Goal: Information Seeking & Learning: Find specific fact

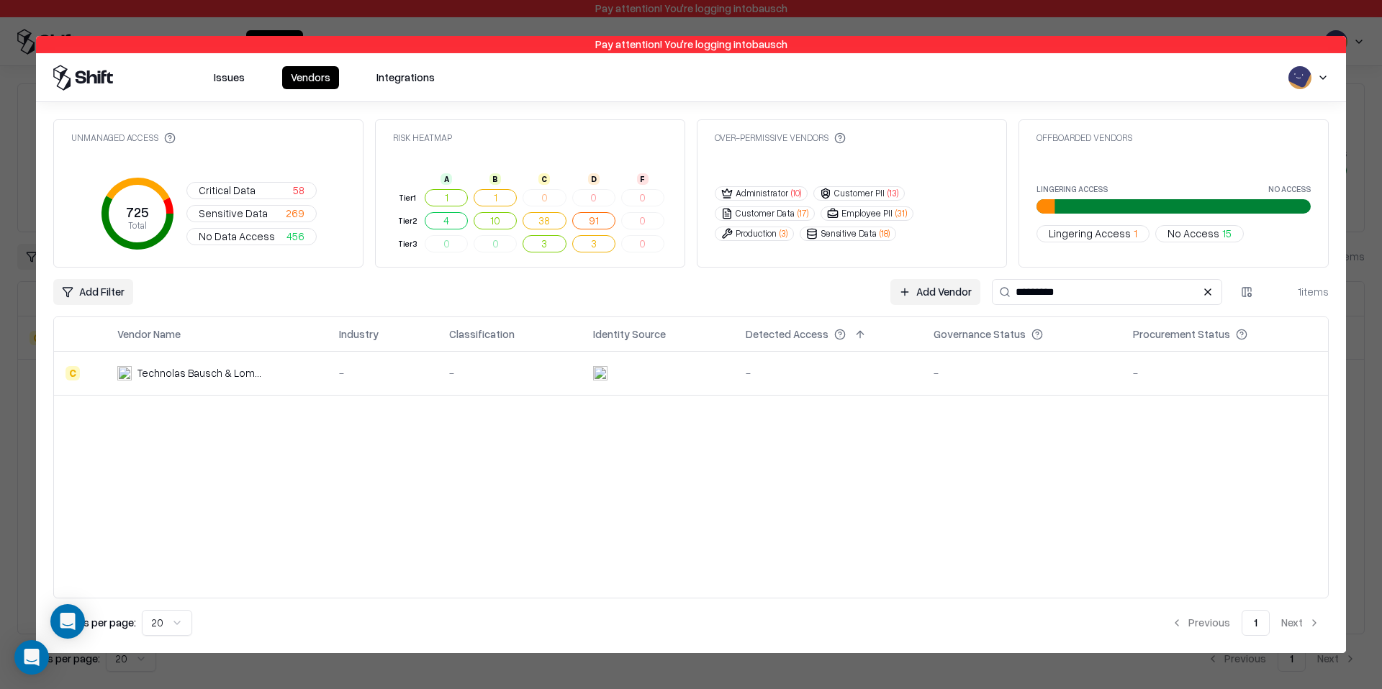
click at [1311, 14] on div at bounding box center [691, 344] width 1382 height 689
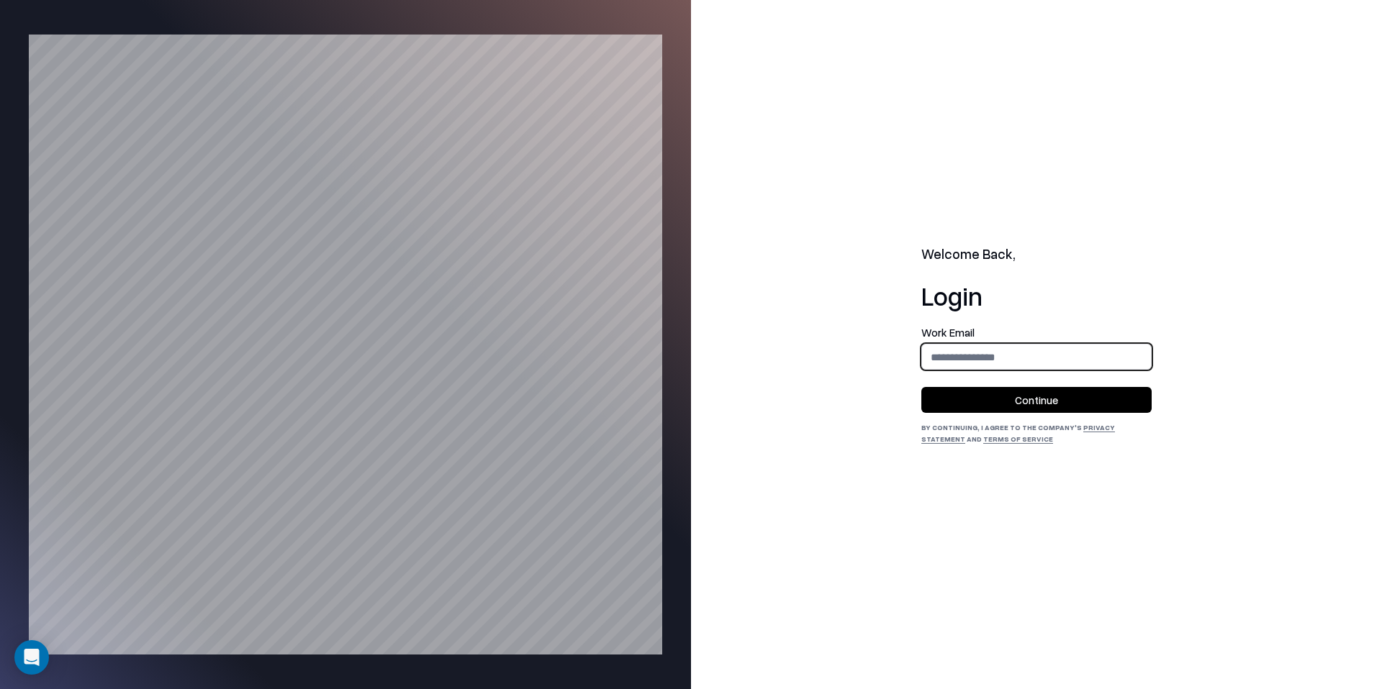
click at [1035, 364] on input "email" at bounding box center [1036, 357] width 229 height 27
type input "**********"
click at [1024, 407] on button "Continue" at bounding box center [1036, 400] width 230 height 26
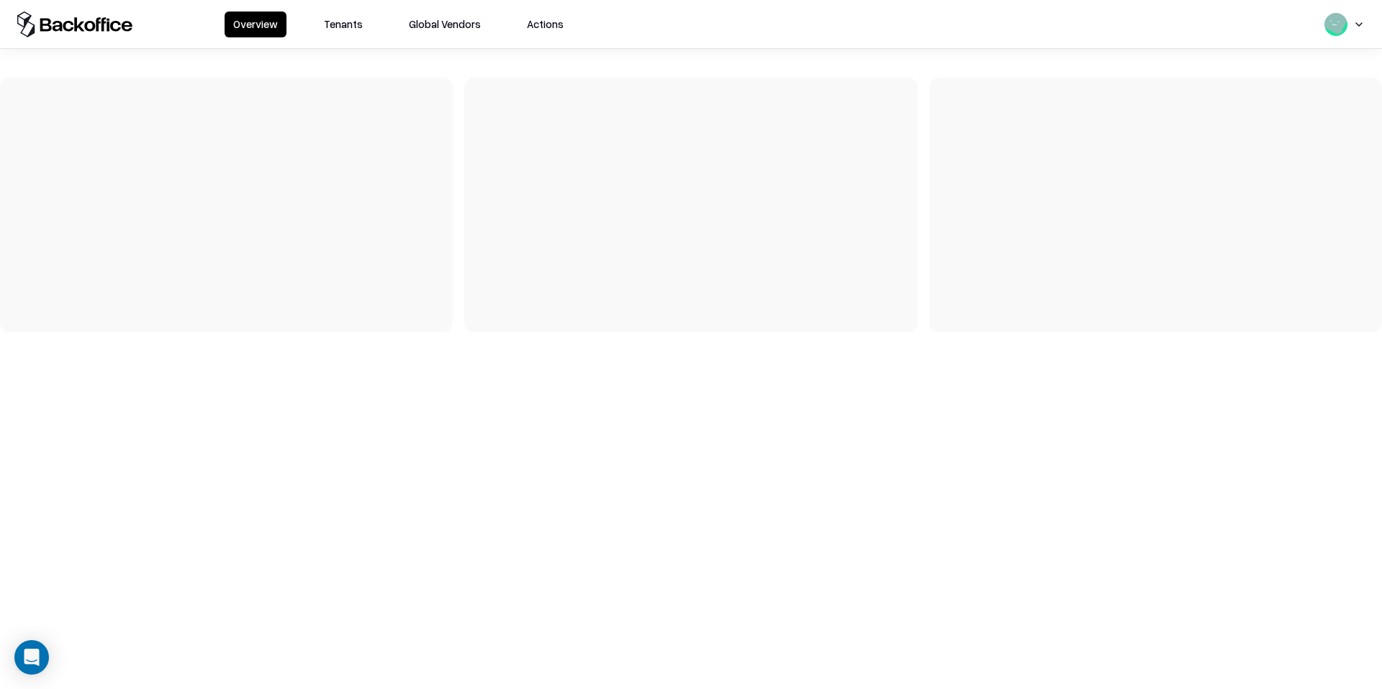
click at [373, 35] on div "Overview Tenants Global Vendors Actions" at bounding box center [399, 25] width 348 height 26
click at [366, 30] on button "Tenants" at bounding box center [343, 25] width 56 height 26
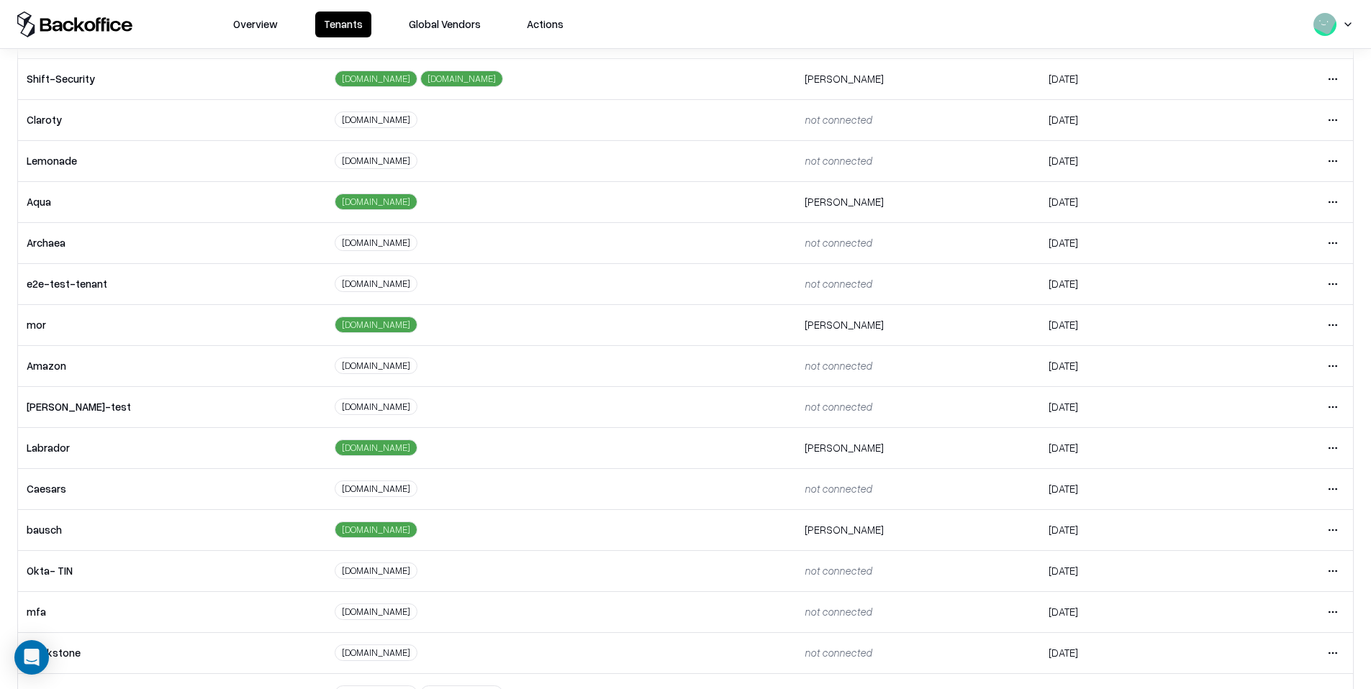
scroll to position [148, 0]
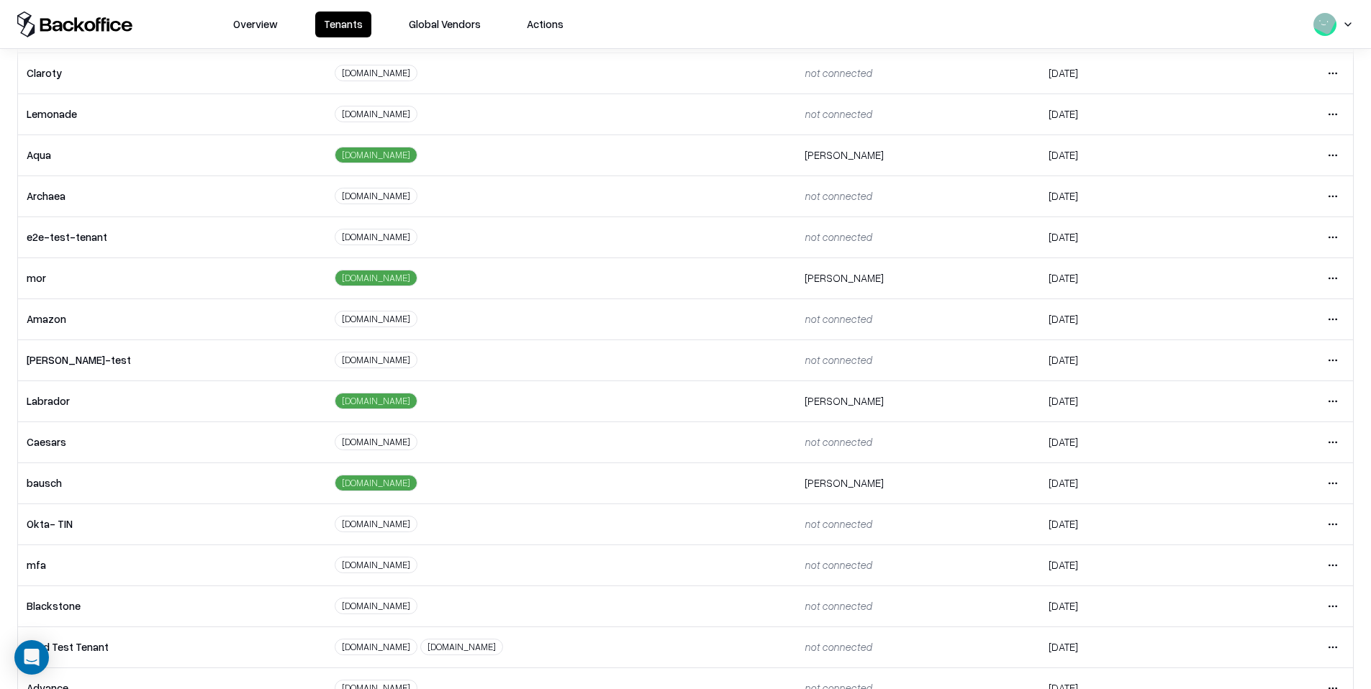
click at [1316, 487] on html "Overview Tenants Global Vendors Actions Tenants Add Tenant Tenant name Domain A…" at bounding box center [685, 344] width 1371 height 689
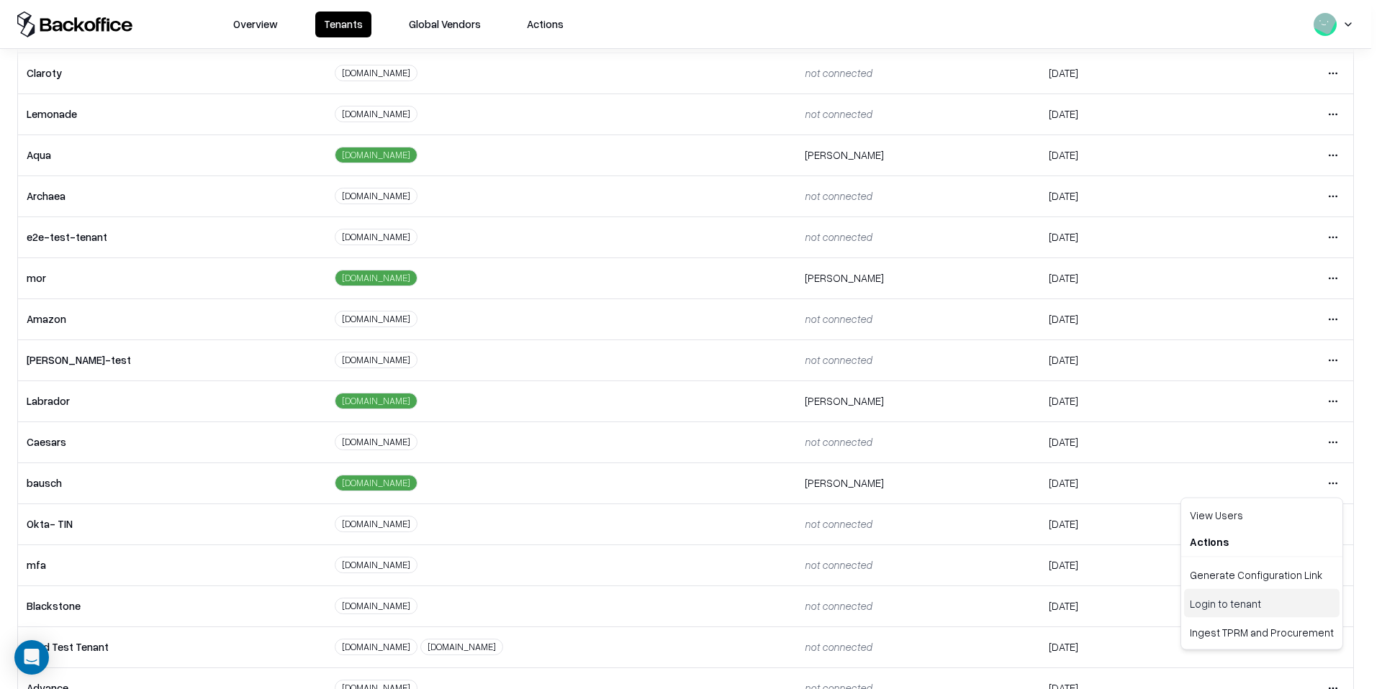
click at [1225, 605] on div "Login to tenant" at bounding box center [1261, 603] width 155 height 29
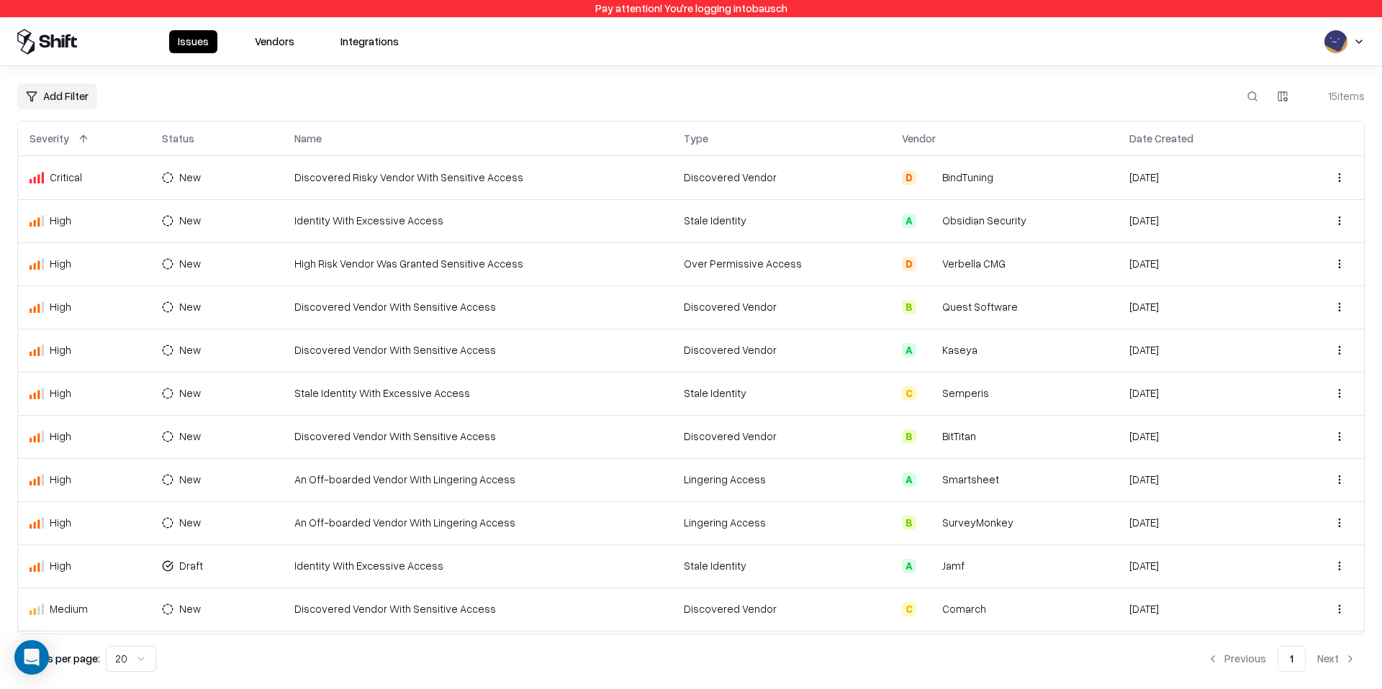
click at [261, 47] on button "Vendors" at bounding box center [274, 41] width 57 height 23
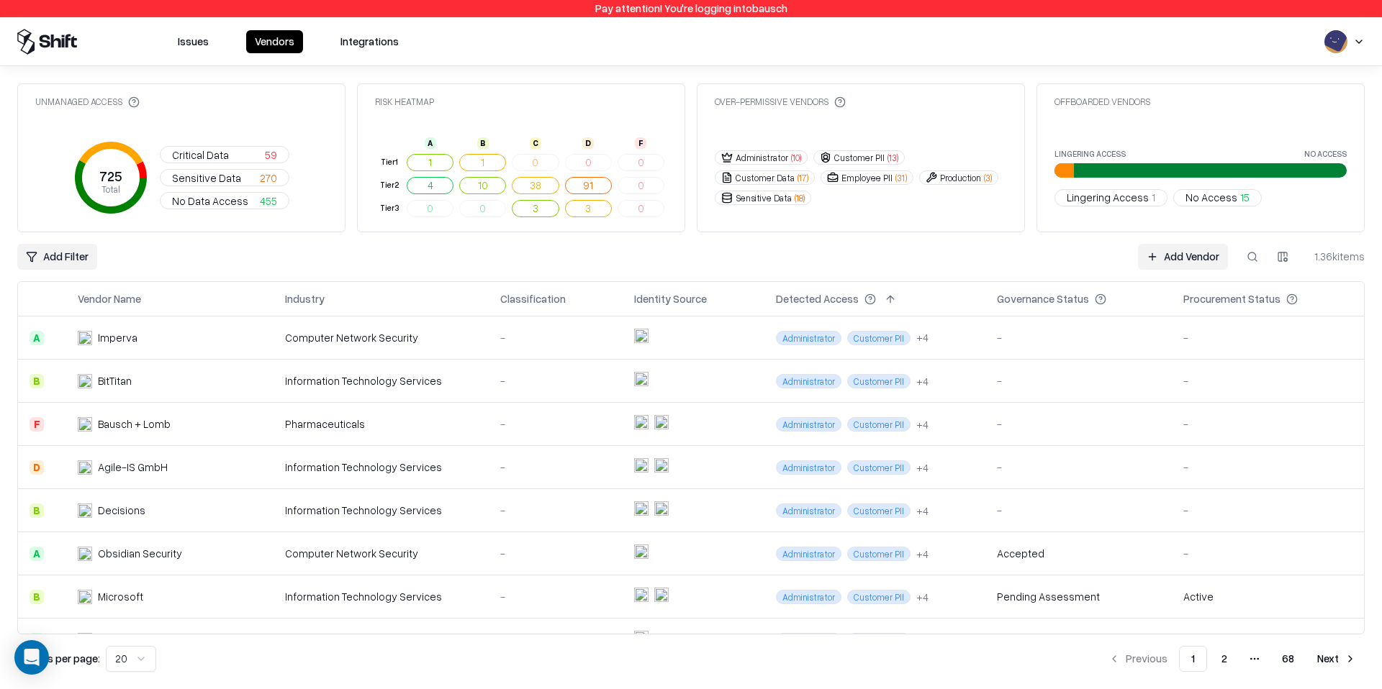
click at [286, 433] on td "Pharmaceuticals" at bounding box center [380, 424] width 215 height 43
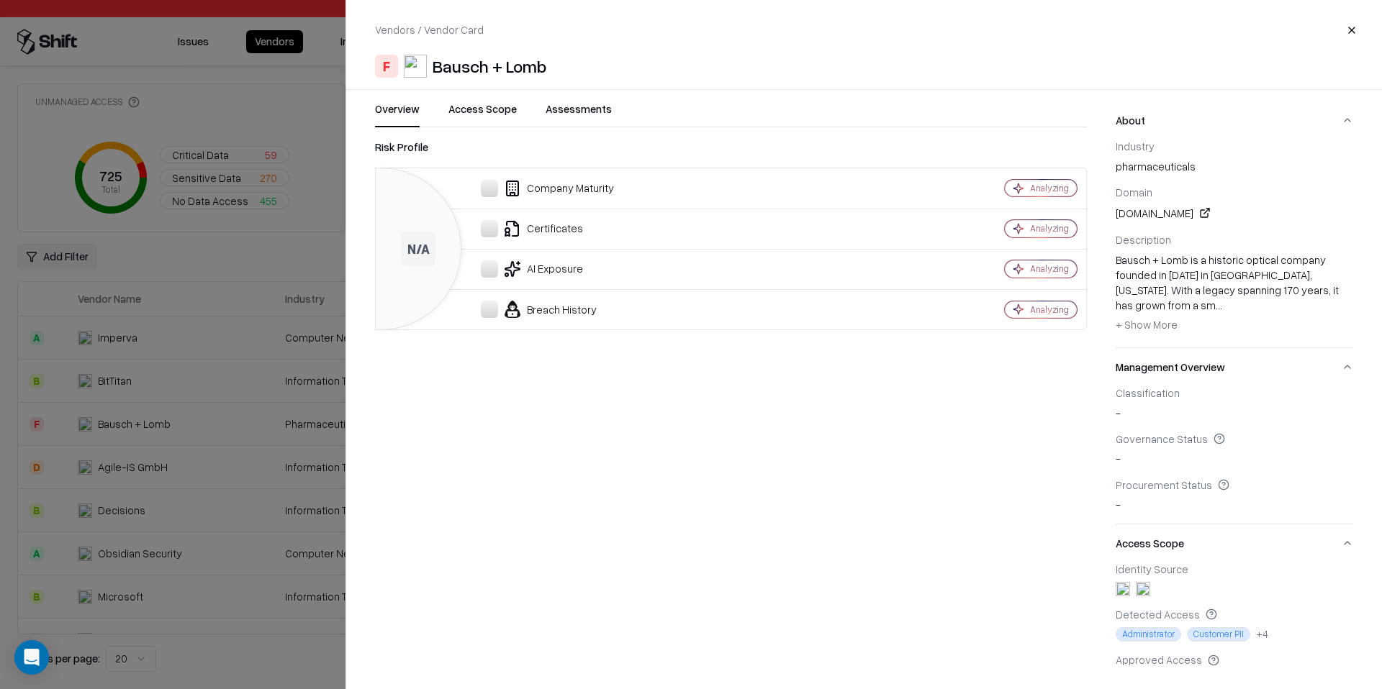
click at [217, 307] on div at bounding box center [691, 344] width 1382 height 689
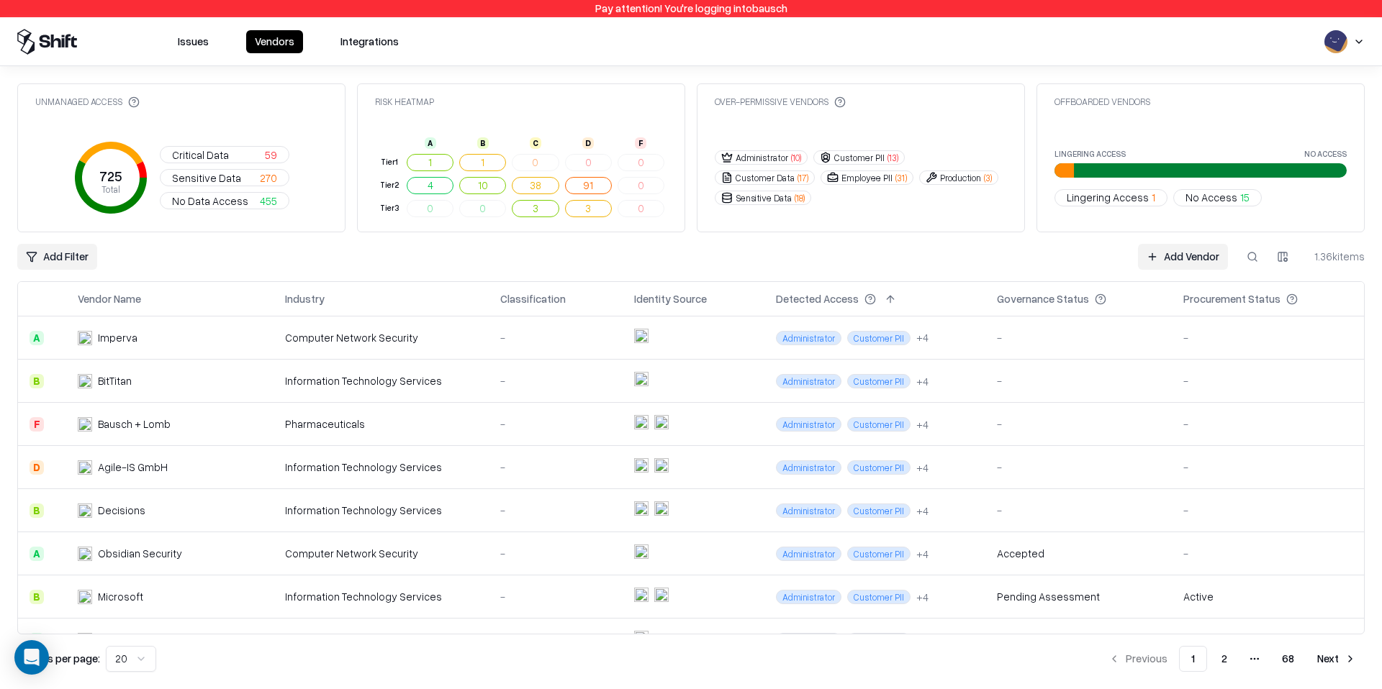
click at [200, 429] on div "Bausch + Lomb" at bounding box center [153, 424] width 150 height 15
click at [1265, 253] on div "Add Vendor 1.36k items" at bounding box center [1251, 257] width 227 height 26
click at [1251, 257] on button at bounding box center [1252, 257] width 26 height 26
click at [1147, 257] on input at bounding box center [1143, 257] width 230 height 26
type input "******"
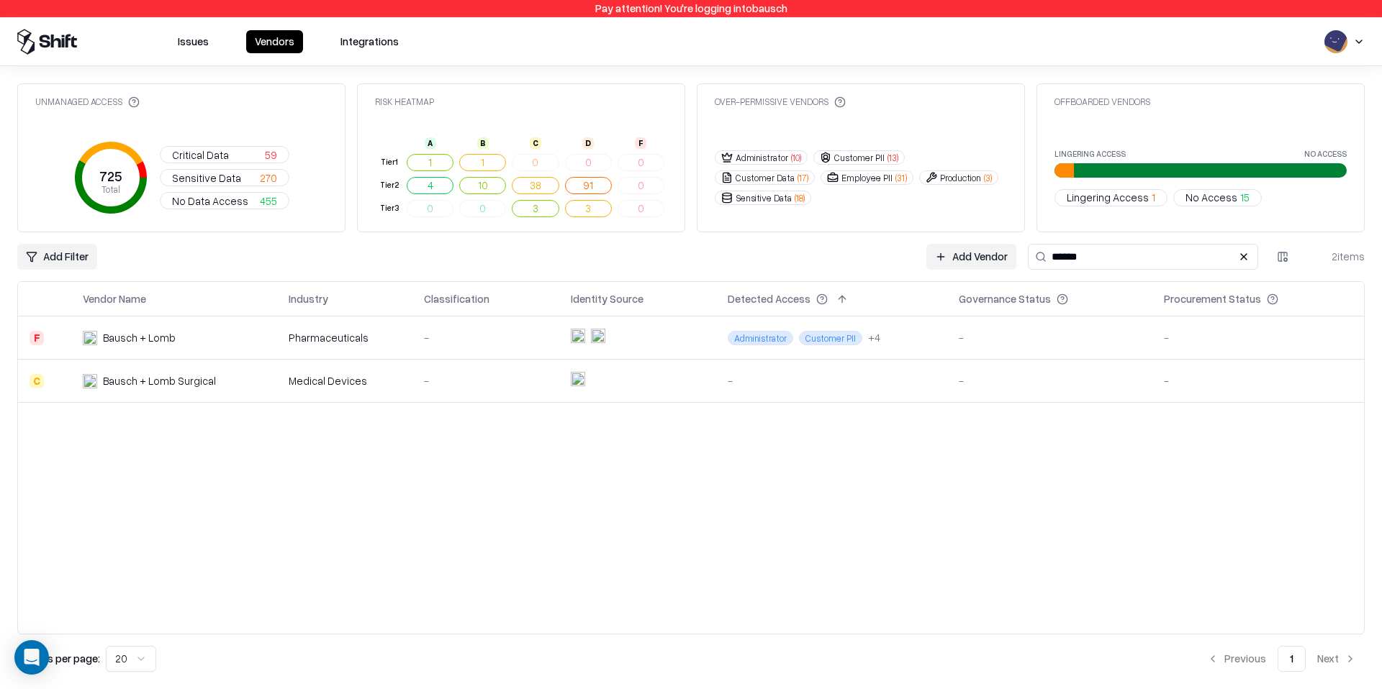
click at [139, 392] on td "Bausch + Lomb Surgical" at bounding box center [174, 381] width 206 height 43
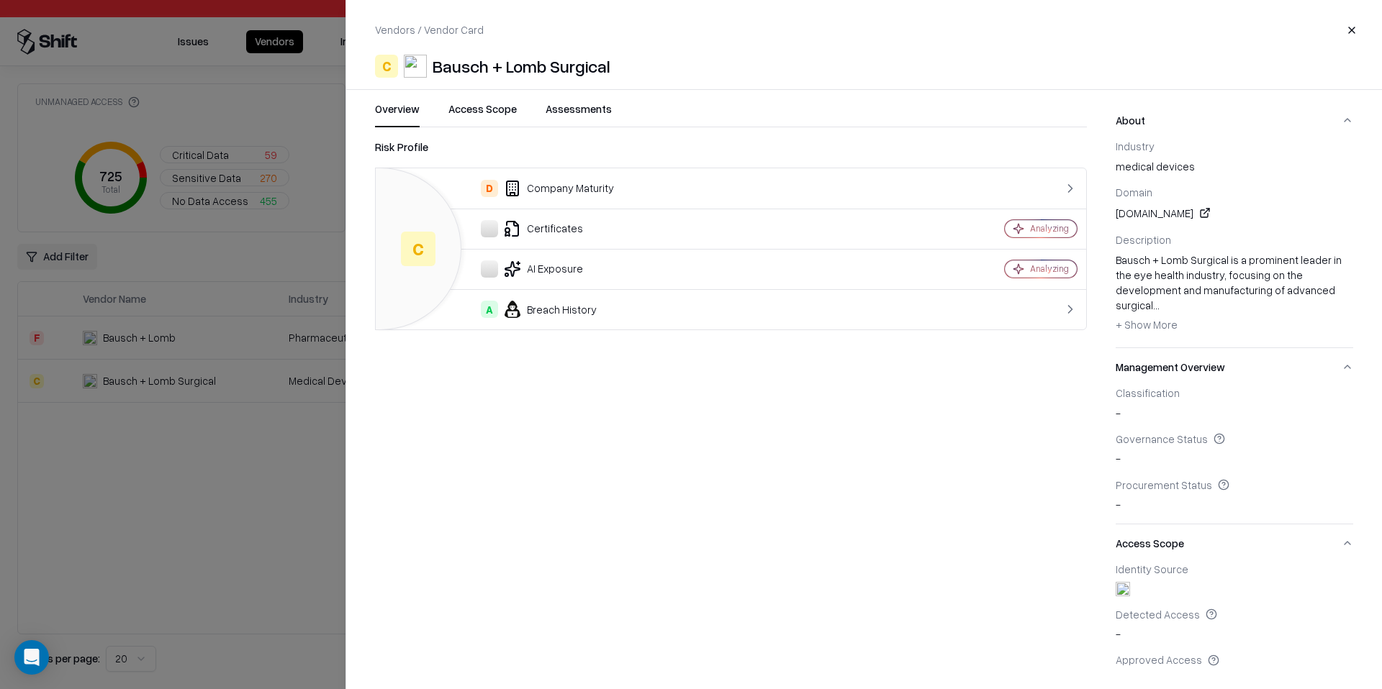
drag, startPoint x: 1195, startPoint y: 211, endPoint x: 1113, endPoint y: 211, distance: 82.8
click at [1113, 211] on div "Overview Access Scope Assessments Risk Profile C D Company Maturity Certificate…" at bounding box center [864, 386] width 1036 height 571
copy div "bauschsurgical.eu"
click at [251, 204] on div at bounding box center [691, 344] width 1382 height 689
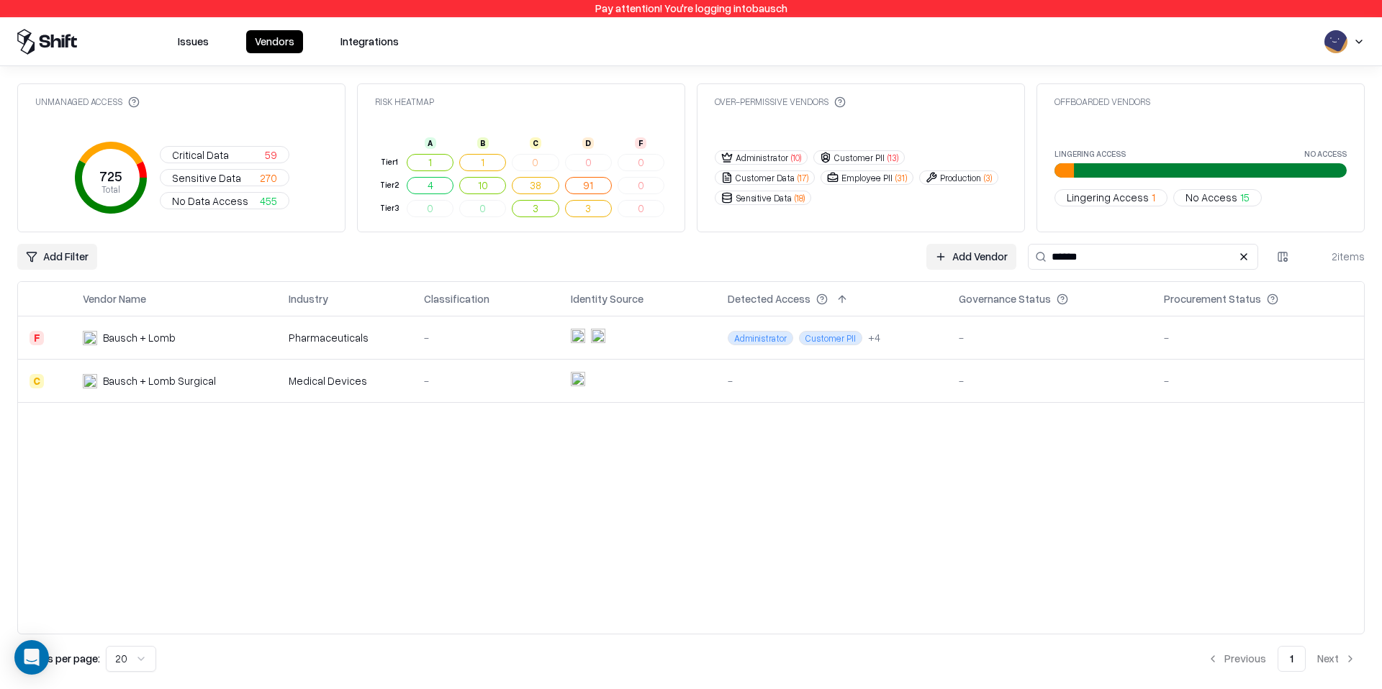
click at [227, 353] on td "Bausch + Lomb" at bounding box center [174, 338] width 206 height 43
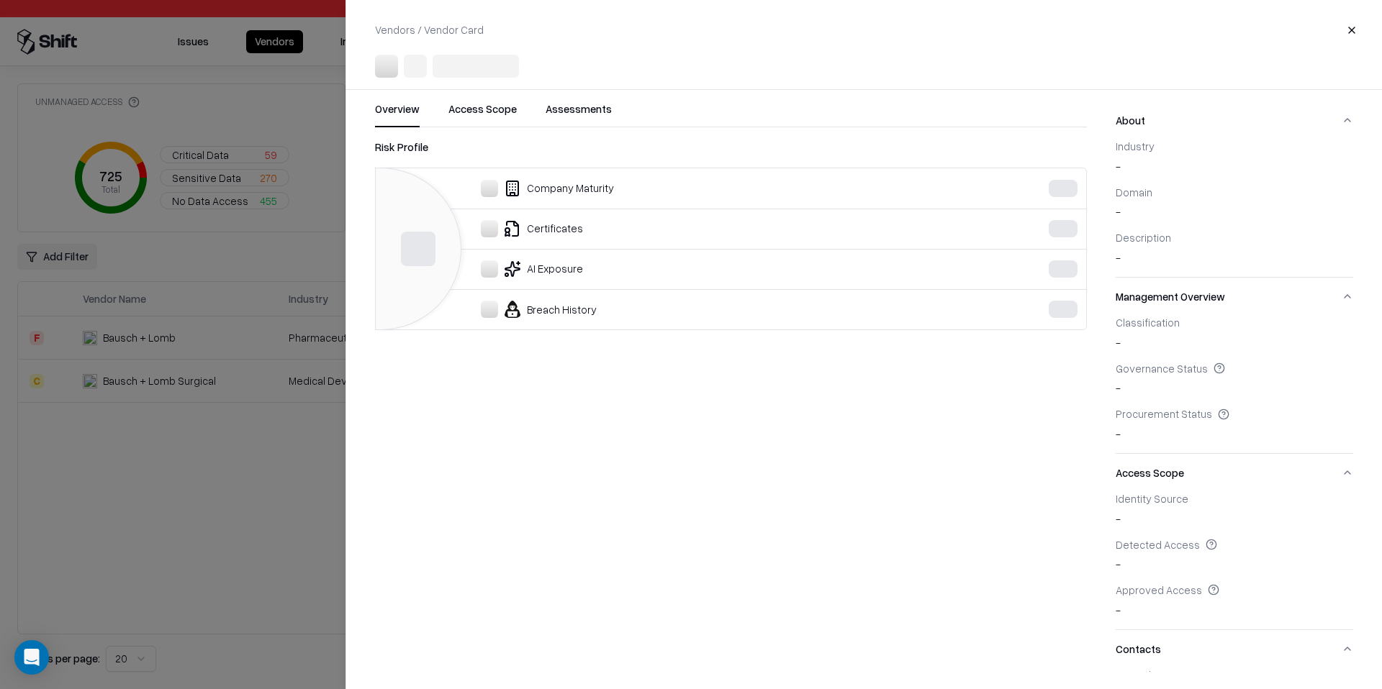
click at [229, 350] on div at bounding box center [691, 344] width 1382 height 689
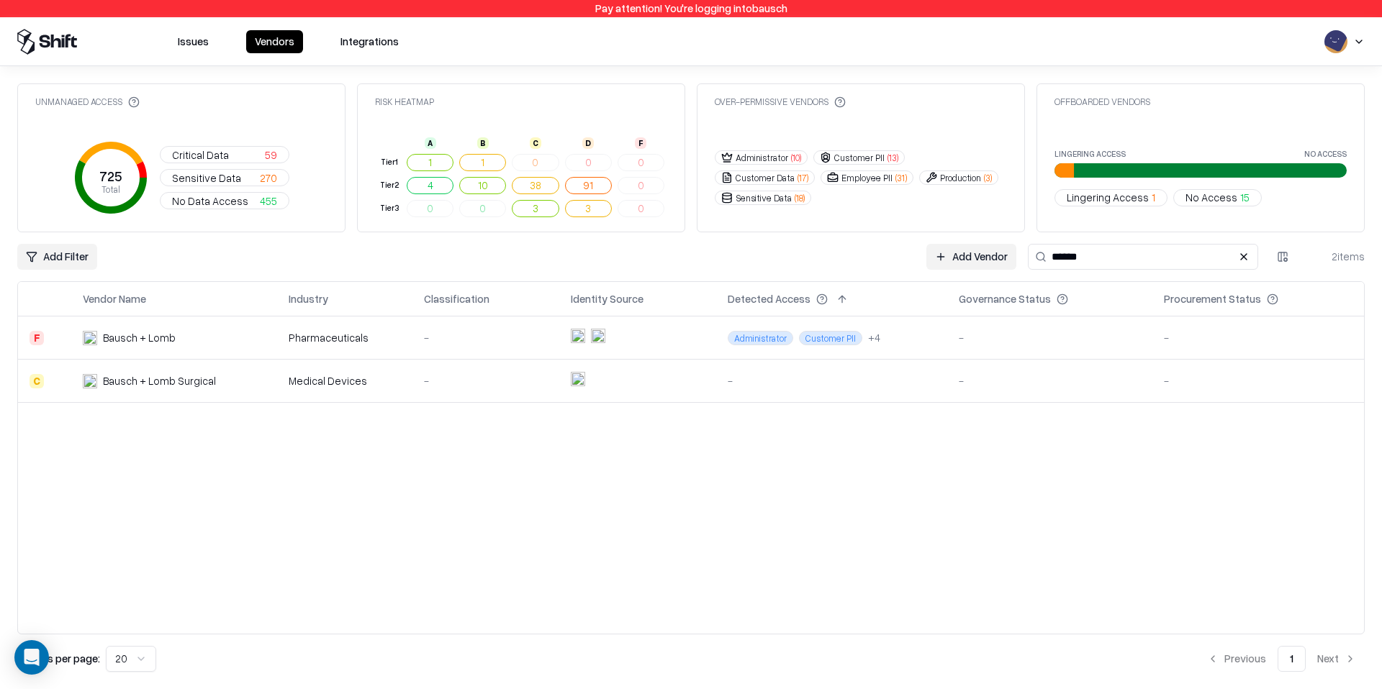
click at [235, 345] on td "Bausch + Lomb" at bounding box center [174, 338] width 206 height 43
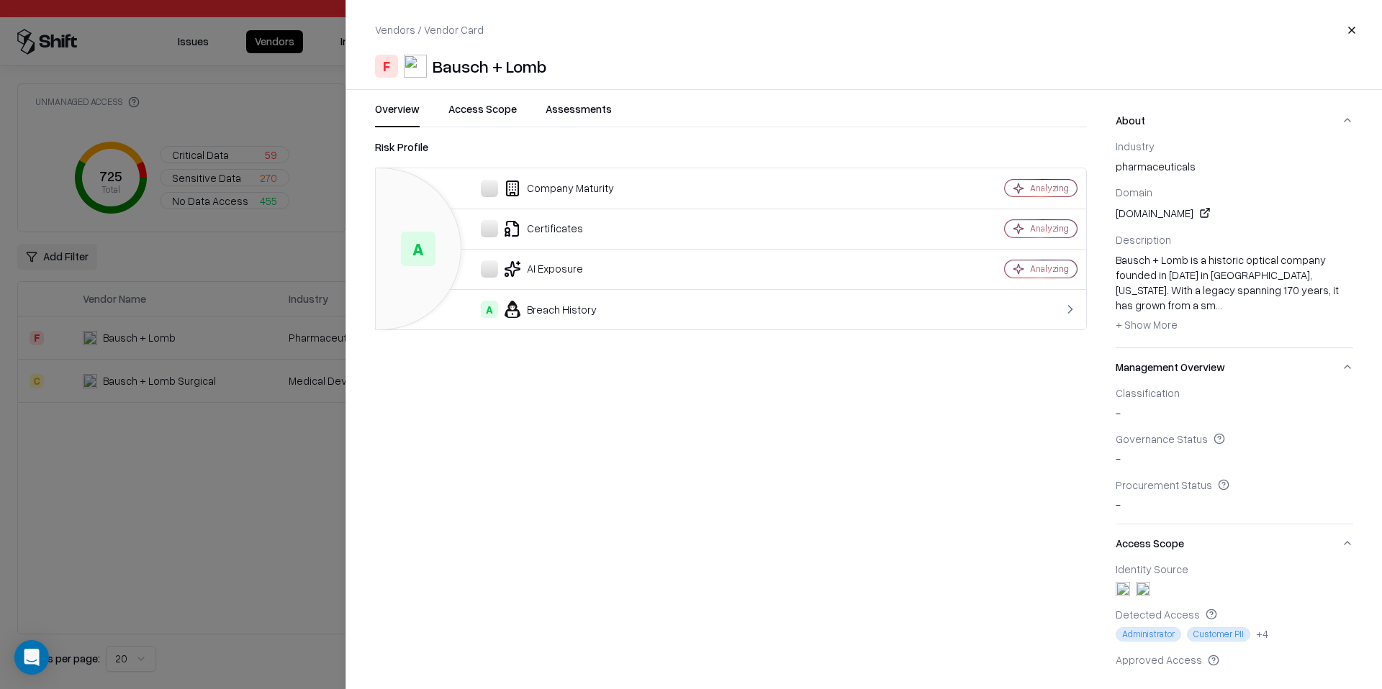
click at [120, 493] on div at bounding box center [691, 344] width 1382 height 689
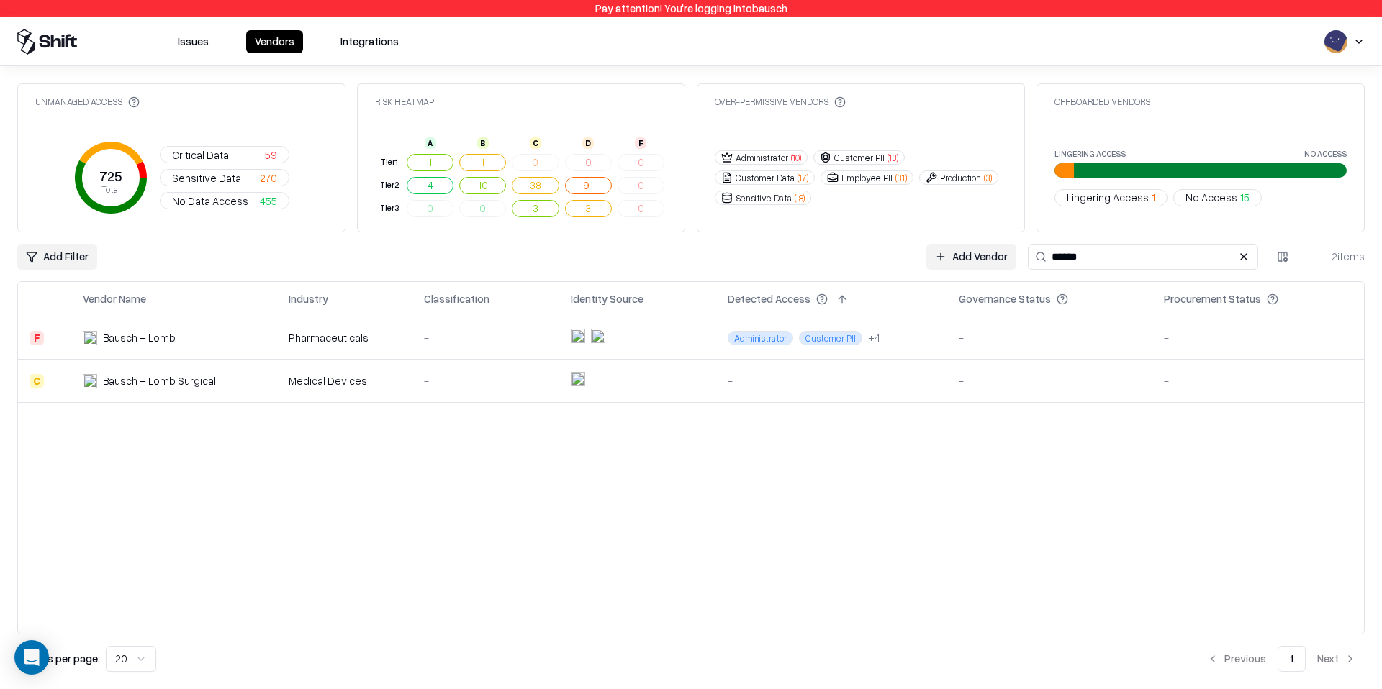
click at [271, 494] on div "Vendor Name Industry Classification Identity Source Detected Access Governance …" at bounding box center [690, 457] width 1347 height 353
